Goal: Find specific page/section: Find specific page/section

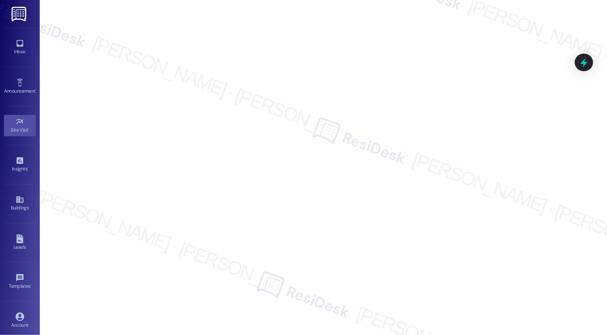
click at [17, 58] on div "Inbox Go to Inbox" at bounding box center [20, 47] width 32 height 39
click at [19, 54] on div "Inbox" at bounding box center [20, 52] width 40 height 8
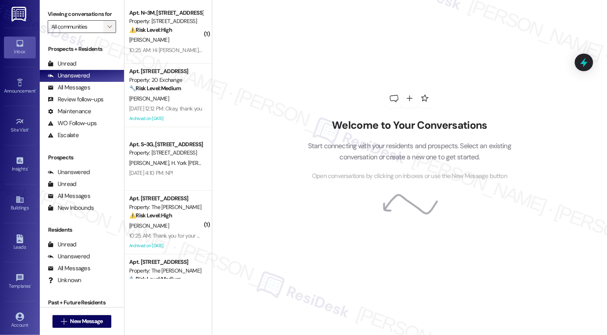
click at [107, 33] on span "" at bounding box center [110, 26] width 8 height 13
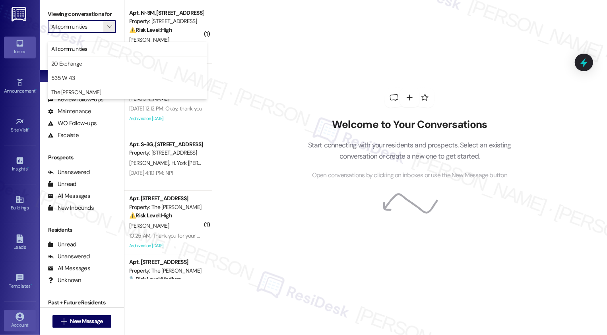
click at [4, 329] on link "Account" at bounding box center [20, 320] width 32 height 21
